Goal: Task Accomplishment & Management: Manage account settings

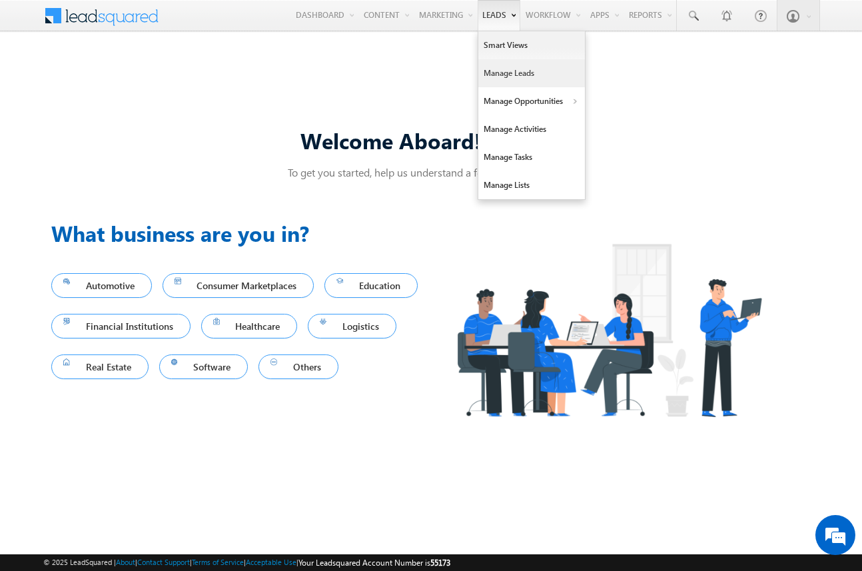
click at [497, 73] on link "Manage Leads" at bounding box center [531, 73] width 107 height 28
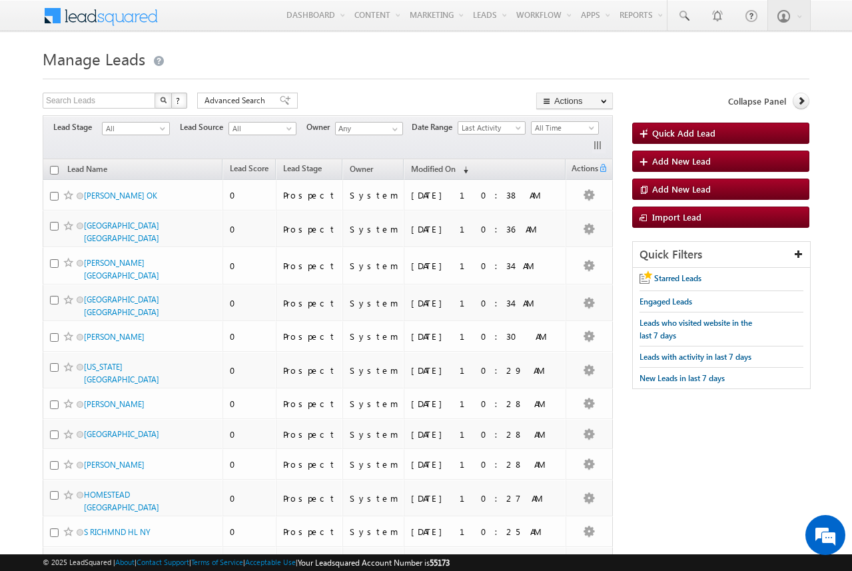
click at [475, 83] on form "Manage Leads Quick Add Lead Search Leads X ? 81707 results found Advanced Searc…" at bounding box center [426, 568] width 766 height 1047
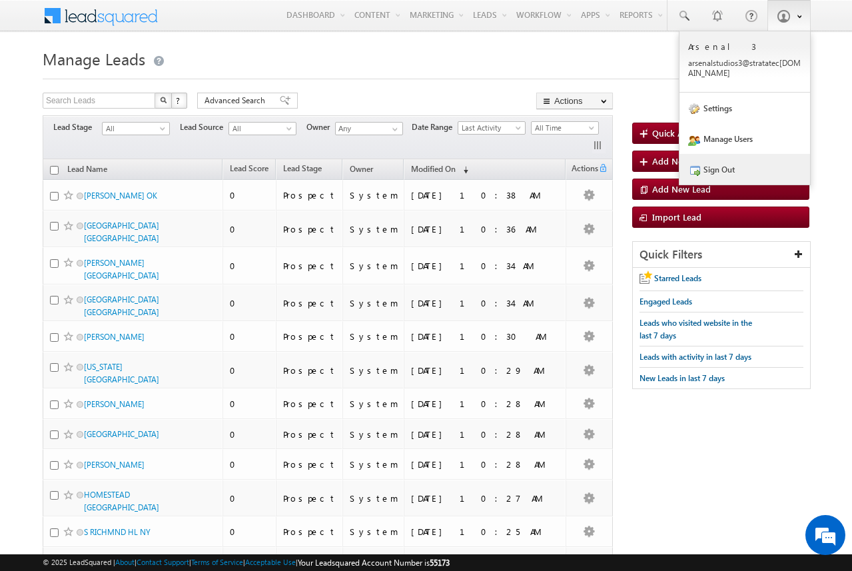
click at [738, 172] on link "Sign Out" at bounding box center [744, 169] width 130 height 31
